Goal: Task Accomplishment & Management: Complete application form

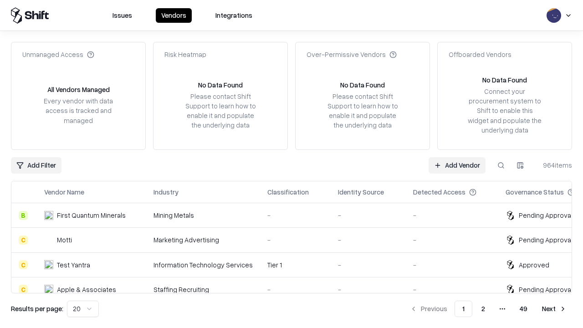
click at [457, 165] on link "Add Vendor" at bounding box center [456, 165] width 57 height 16
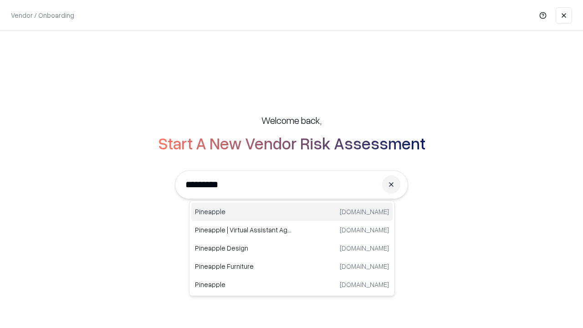
click at [292, 212] on div "Pineapple pineappleenergy.com" at bounding box center [291, 212] width 201 height 18
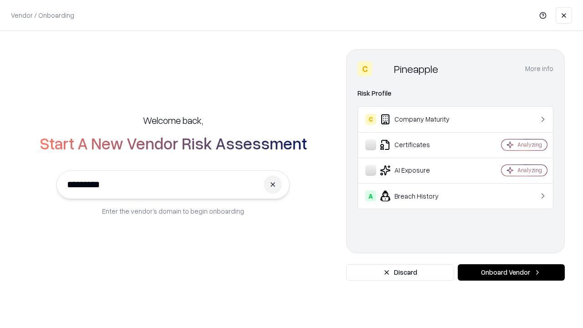
type input "*********"
click at [511, 272] on button "Onboard Vendor" at bounding box center [510, 272] width 107 height 16
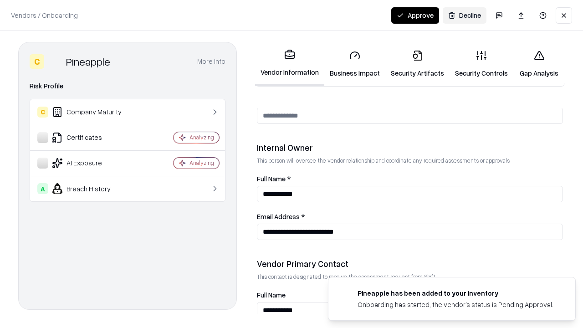
scroll to position [472, 0]
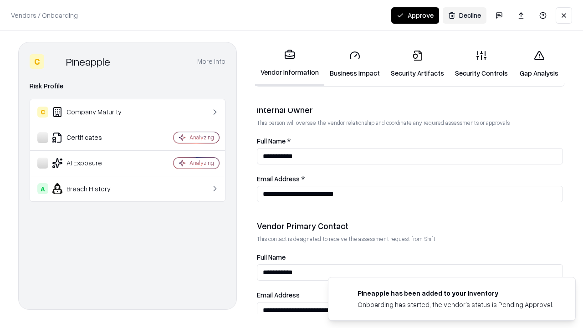
click at [417, 64] on link "Security Artifacts" at bounding box center [417, 64] width 64 height 42
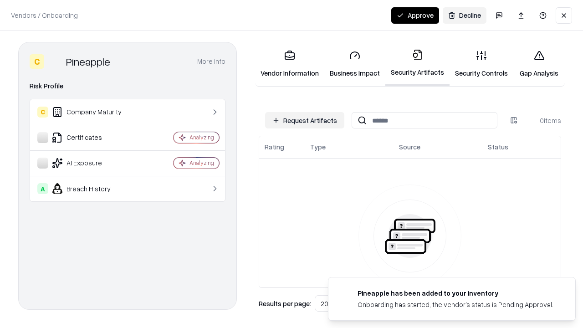
click at [305, 120] on button "Request Artifacts" at bounding box center [304, 120] width 79 height 16
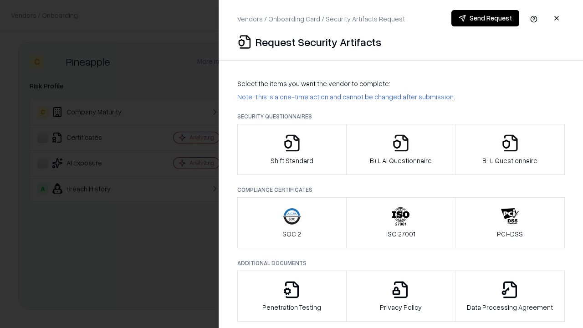
click at [509, 149] on icon "button" at bounding box center [510, 143] width 18 height 18
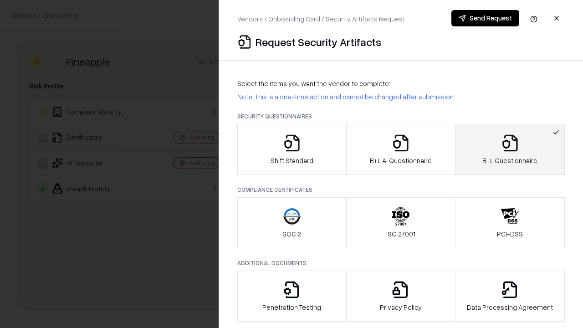
click at [400, 149] on icon "button" at bounding box center [400, 143] width 18 height 18
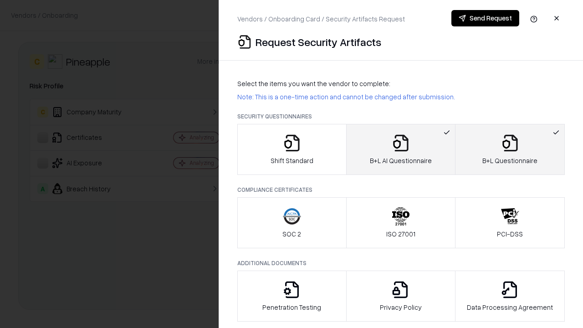
click at [485, 18] on button "Send Request" at bounding box center [485, 18] width 68 height 16
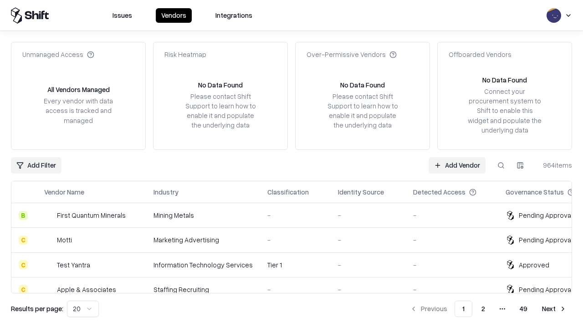
click at [501, 165] on button at bounding box center [501, 165] width 16 height 16
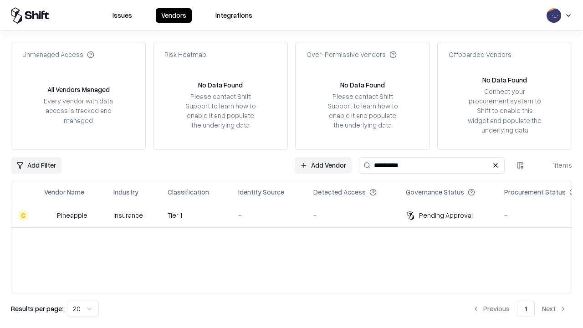
type input "*********"
click at [297, 215] on div "-" at bounding box center [268, 215] width 61 height 10
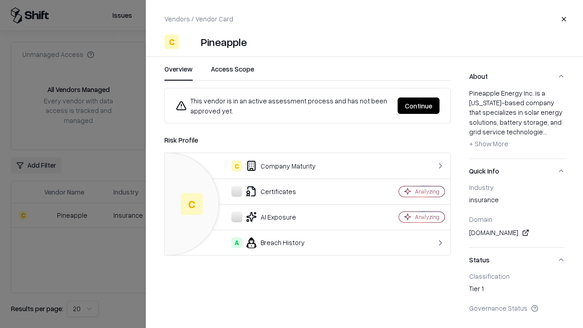
click at [418, 106] on button "Continue" at bounding box center [418, 105] width 42 height 16
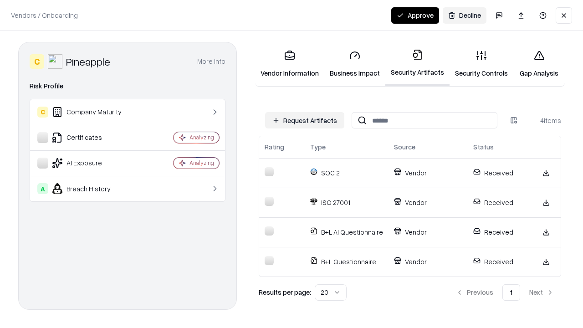
click at [415, 15] on button "Approve" at bounding box center [415, 15] width 48 height 16
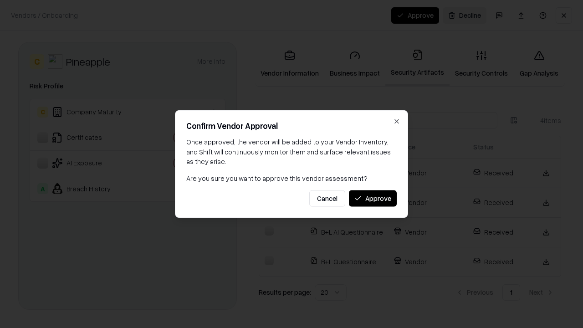
click at [372, 198] on button "Approve" at bounding box center [373, 198] width 48 height 16
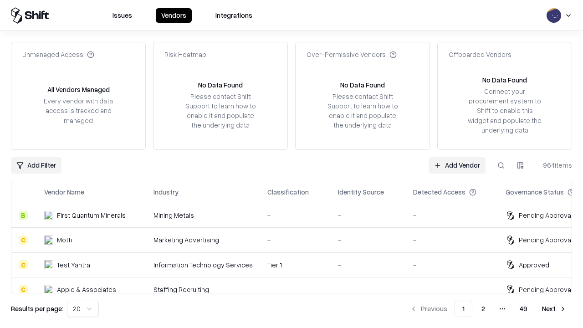
type input "*********"
click at [457, 165] on link "Add Vendor" at bounding box center [456, 165] width 57 height 16
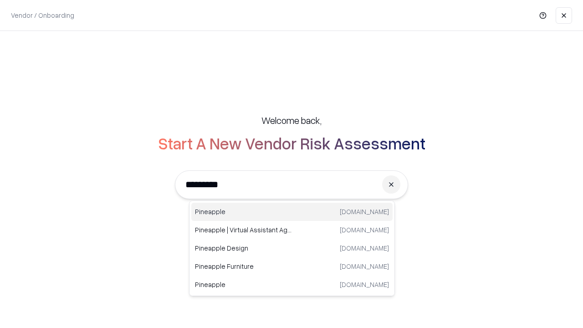
click at [292, 212] on div "Pineapple [DOMAIN_NAME]" at bounding box center [291, 212] width 201 height 18
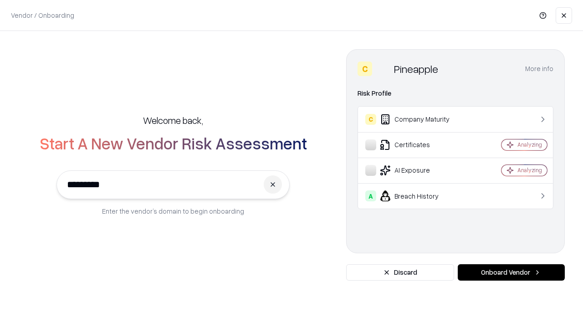
type input "*********"
click at [511, 272] on button "Onboard Vendor" at bounding box center [510, 272] width 107 height 16
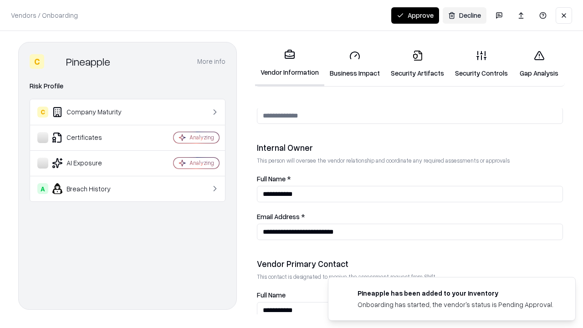
scroll to position [472, 0]
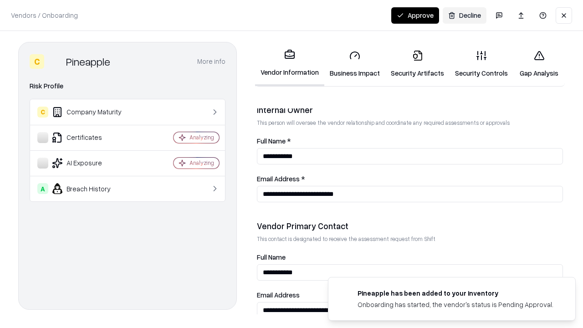
click at [415, 15] on button "Approve" at bounding box center [415, 15] width 48 height 16
